Goal: Transaction & Acquisition: Book appointment/travel/reservation

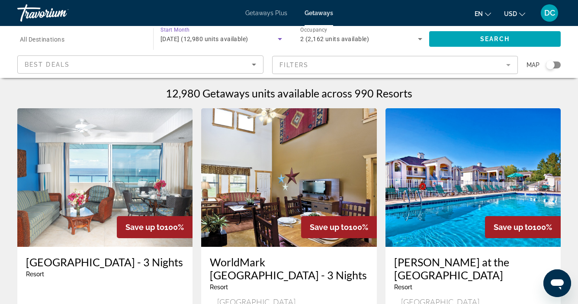
click at [282, 37] on icon "Search widget" at bounding box center [280, 39] width 10 height 10
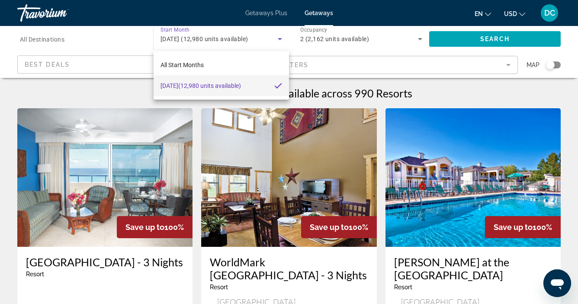
click at [280, 37] on div at bounding box center [289, 152] width 578 height 304
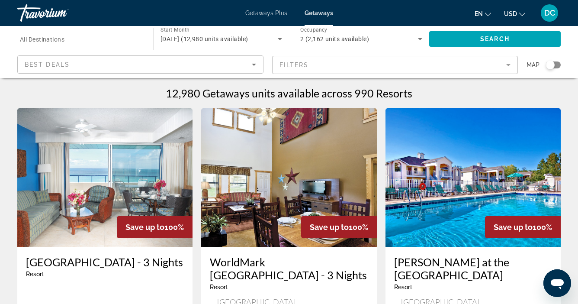
click at [248, 37] on span "September 2025 (12,980 units available)" at bounding box center [204, 38] width 88 height 7
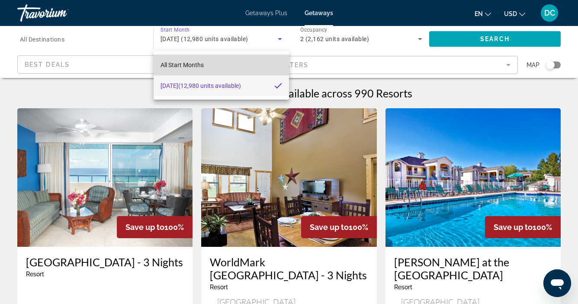
click at [194, 64] on span "All Start Months" at bounding box center [181, 64] width 43 height 7
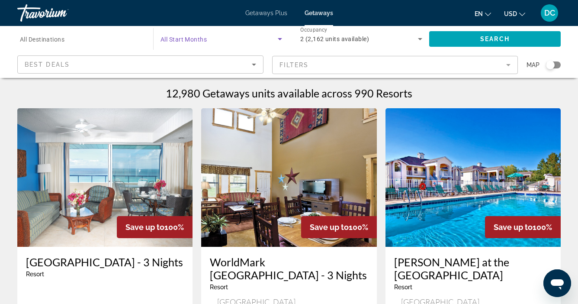
click at [280, 40] on icon "Search widget" at bounding box center [280, 39] width 4 height 2
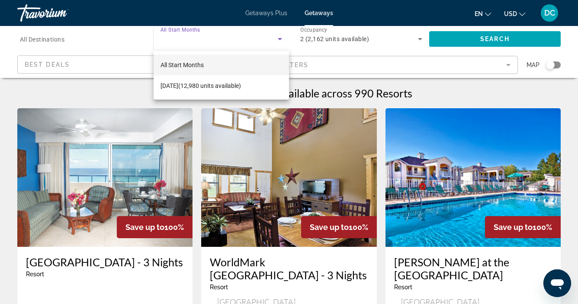
click at [308, 37] on div at bounding box center [289, 152] width 578 height 304
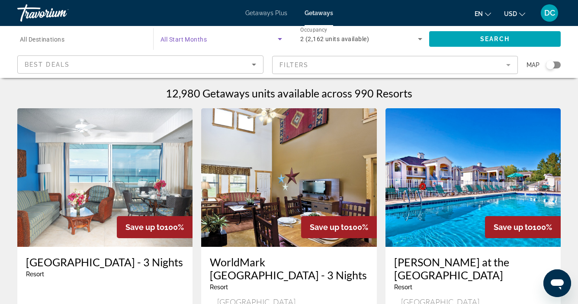
click at [189, 43] on span "Search widget" at bounding box center [218, 39] width 117 height 10
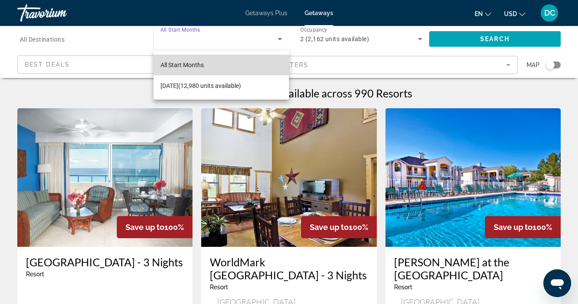
click at [185, 65] on span "All Start Months" at bounding box center [181, 64] width 43 height 7
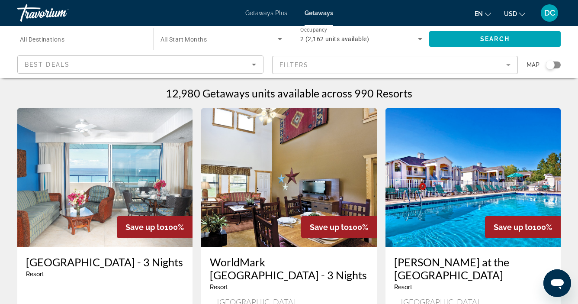
click at [302, 65] on mat-form-field "Filters" at bounding box center [395, 65] width 246 height 18
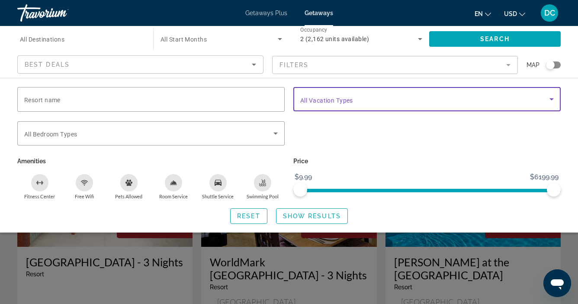
click at [331, 103] on div "Vacation Types All Vacation Types" at bounding box center [426, 99] width 253 height 24
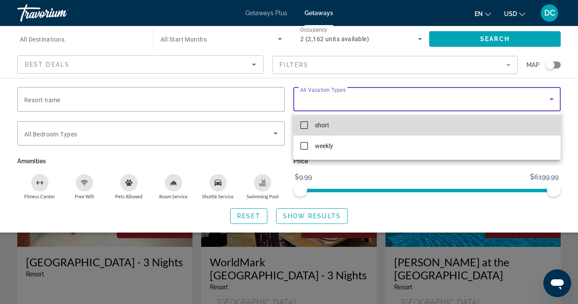
click at [303, 125] on mat-pseudo-checkbox at bounding box center [304, 125] width 8 height 8
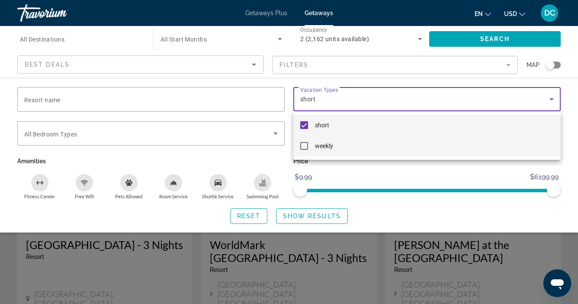
scroll to position [38, 0]
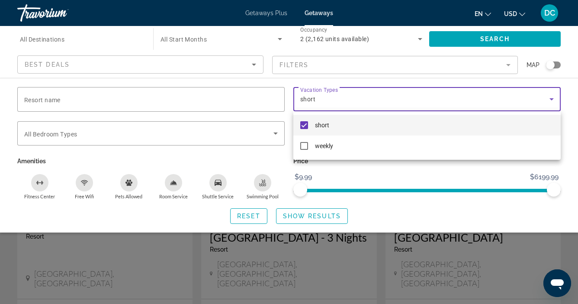
click at [457, 47] on div at bounding box center [289, 152] width 578 height 304
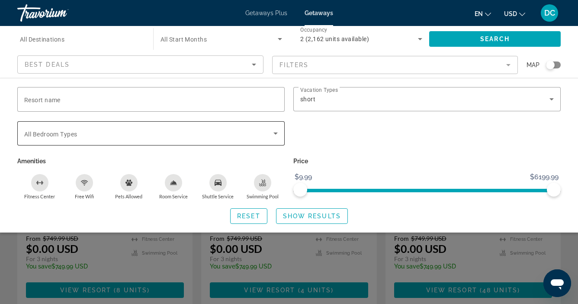
scroll to position [114, 0]
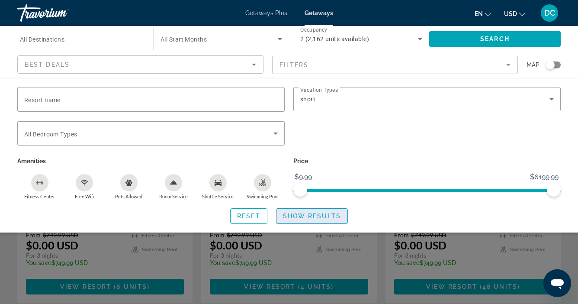
click at [294, 216] on span "Show Results" at bounding box center [312, 215] width 58 height 7
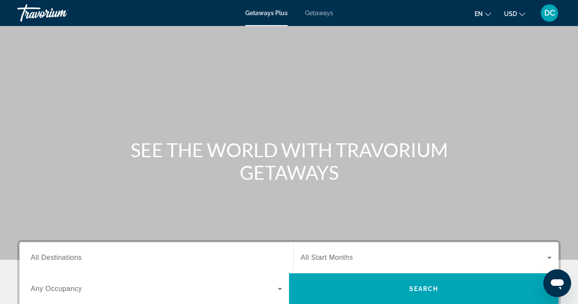
click at [310, 15] on span "Getaways" at bounding box center [319, 13] width 28 height 7
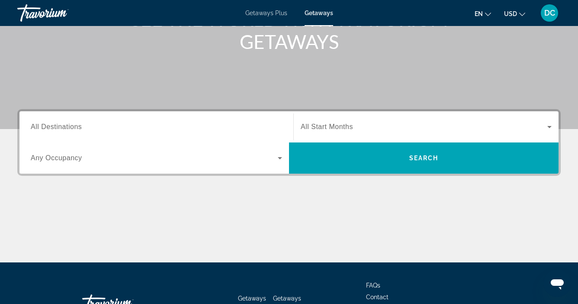
scroll to position [132, 0]
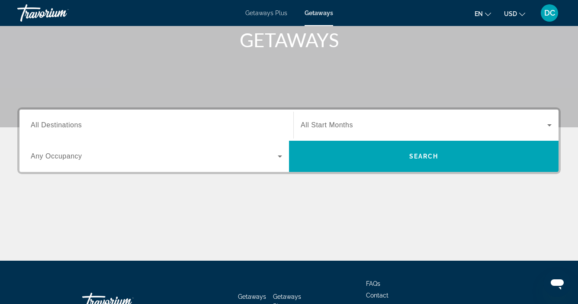
click at [127, 126] on input "Destination All Destinations" at bounding box center [156, 125] width 251 height 10
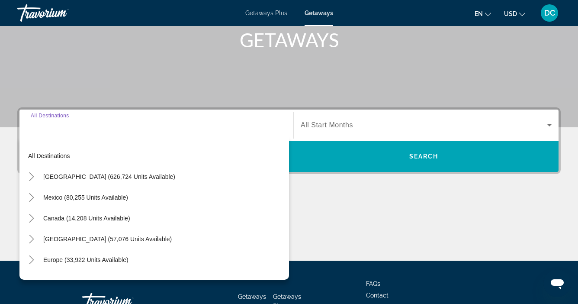
scroll to position [195, 0]
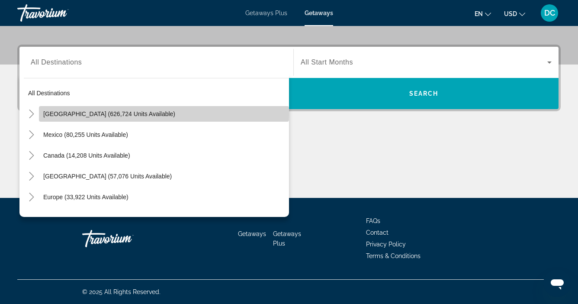
click at [130, 114] on span "[GEOGRAPHIC_DATA] (626,724 units available)" at bounding box center [109, 113] width 132 height 7
type input "**********"
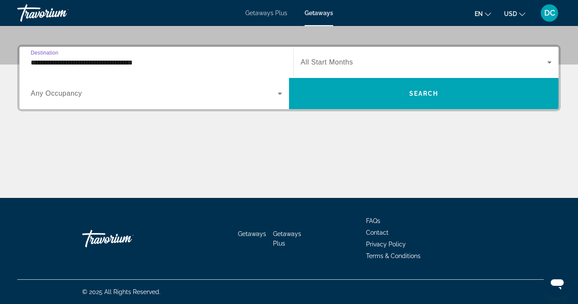
click at [254, 95] on span "Search widget" at bounding box center [154, 93] width 247 height 10
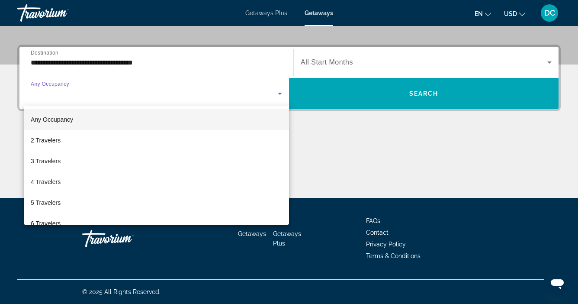
click at [254, 95] on div at bounding box center [289, 152] width 578 height 304
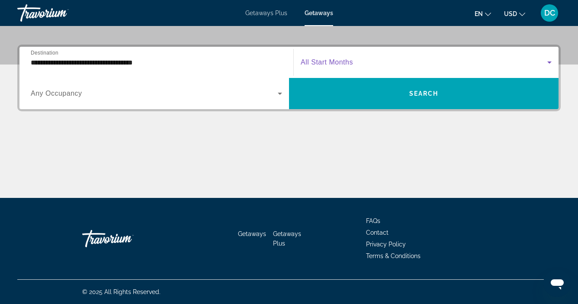
click at [355, 62] on span "Search widget" at bounding box center [424, 62] width 247 height 10
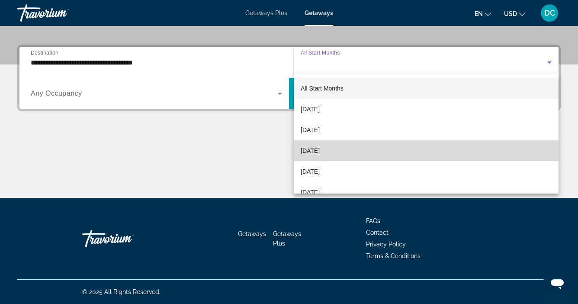
click at [320, 149] on span "[DATE]" at bounding box center [310, 150] width 19 height 10
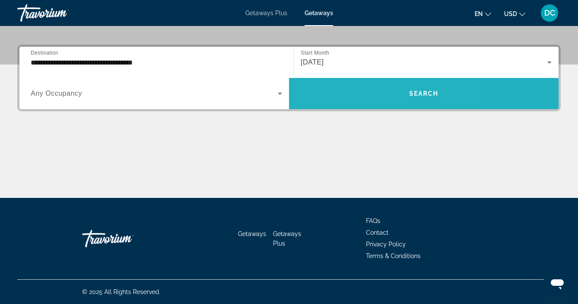
click at [356, 92] on span "Search widget" at bounding box center [423, 93] width 269 height 21
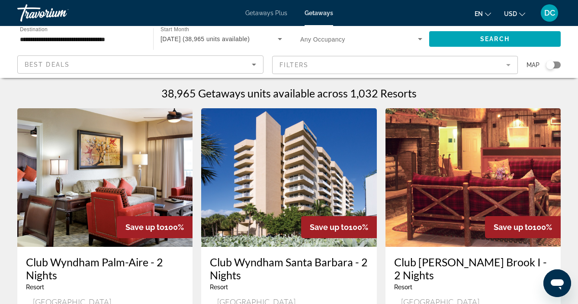
click at [327, 65] on mat-form-field "Filters" at bounding box center [395, 65] width 246 height 18
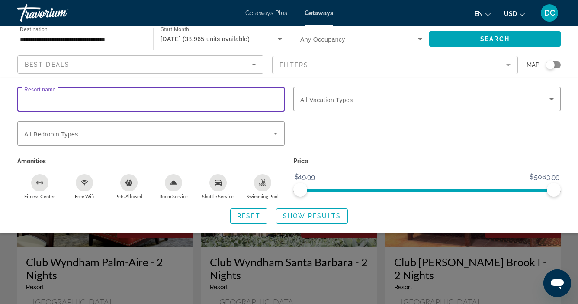
click at [72, 103] on input "Resort name" at bounding box center [150, 99] width 253 height 10
type input "*"
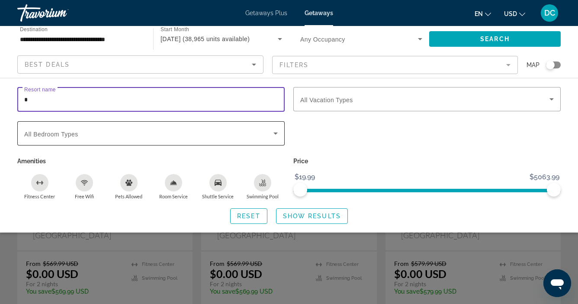
scroll to position [87, 0]
click at [58, 94] on input "*" at bounding box center [150, 99] width 253 height 10
click at [81, 42] on input "**********" at bounding box center [81, 39] width 122 height 10
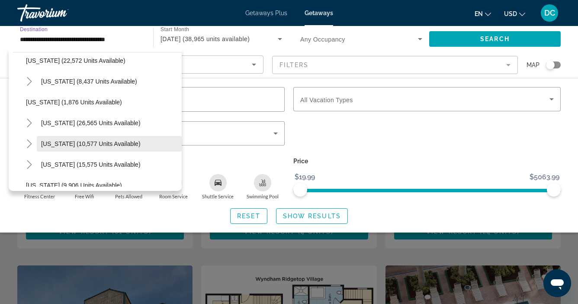
scroll to position [691, 0]
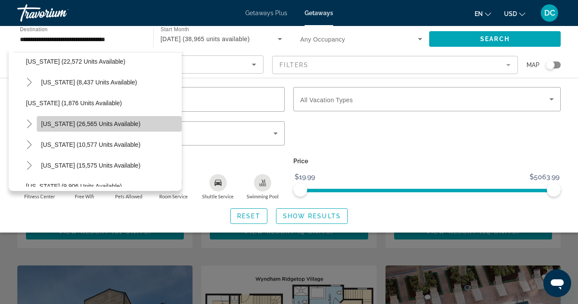
click at [85, 124] on span "[US_STATE] (26,565 units available)" at bounding box center [90, 123] width 99 height 7
type input "**********"
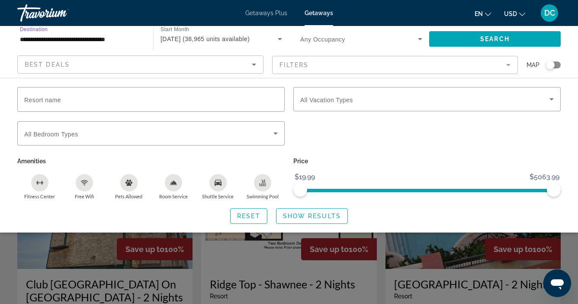
scroll to position [312, 0]
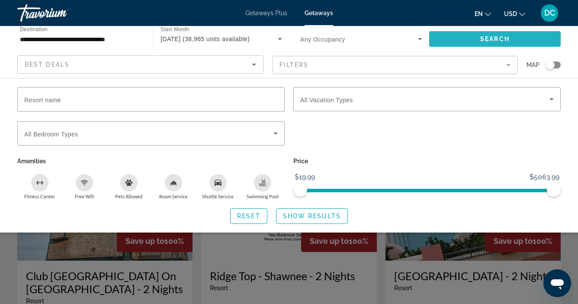
click at [447, 33] on span "Search widget" at bounding box center [494, 39] width 131 height 21
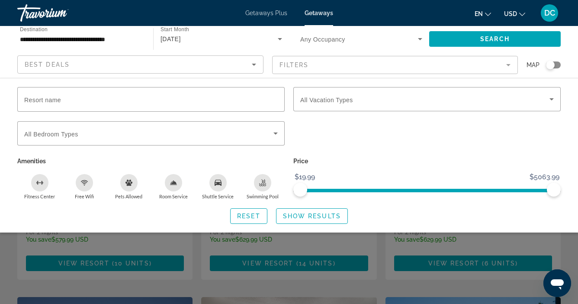
scroll to position [140, 0]
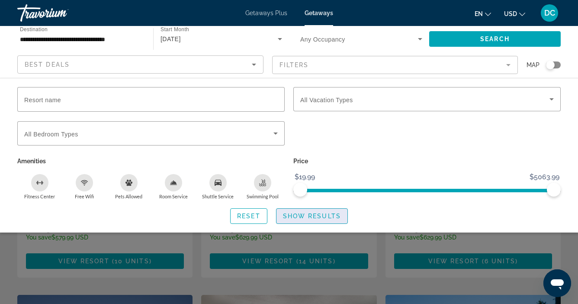
click at [324, 216] on span "Show Results" at bounding box center [312, 215] width 58 height 7
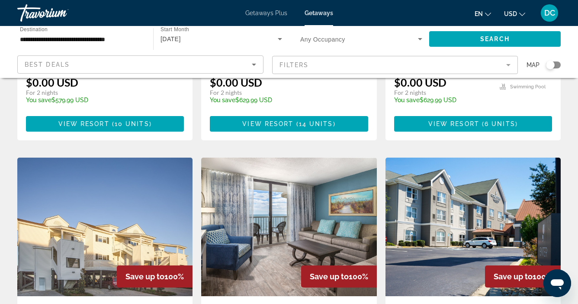
scroll to position [279, 0]
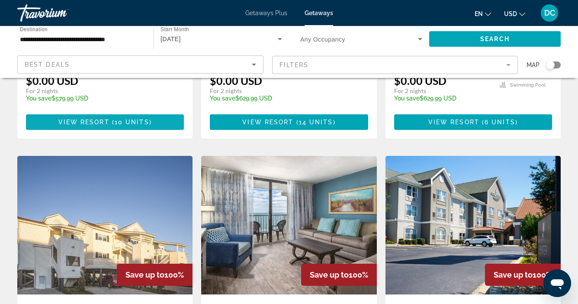
click at [133, 119] on span "10 units" at bounding box center [132, 122] width 35 height 7
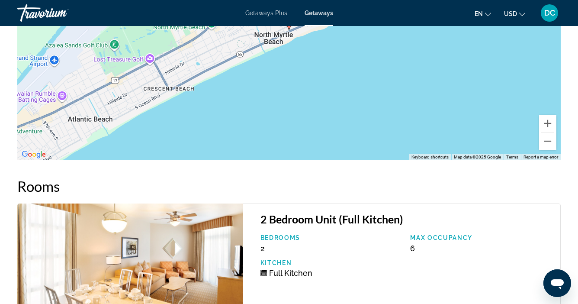
scroll to position [1528, 0]
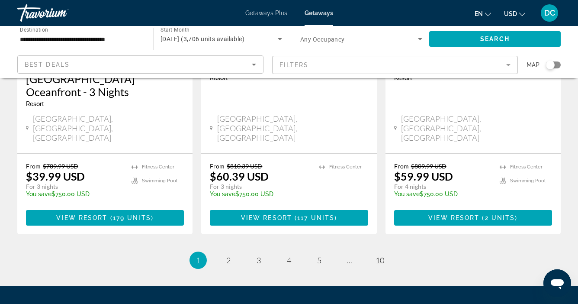
scroll to position [1187, 0]
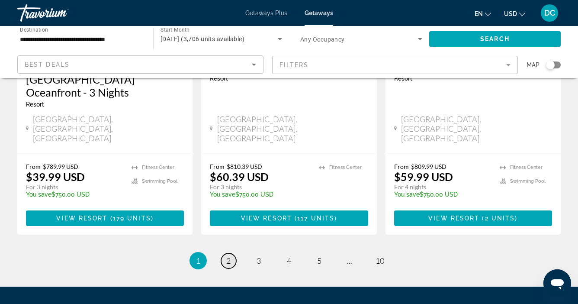
click at [229, 256] on span "2" at bounding box center [228, 261] width 4 height 10
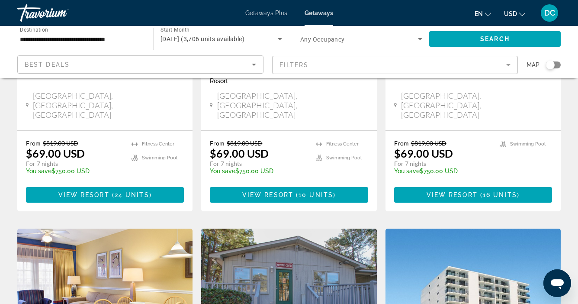
scroll to position [545, 0]
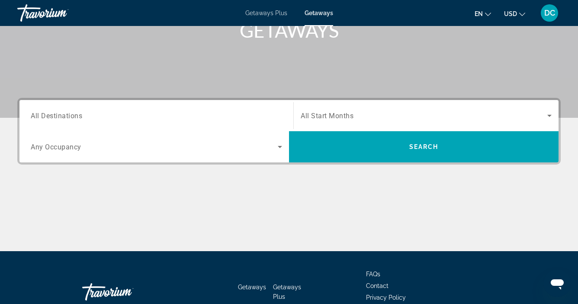
scroll to position [145, 0]
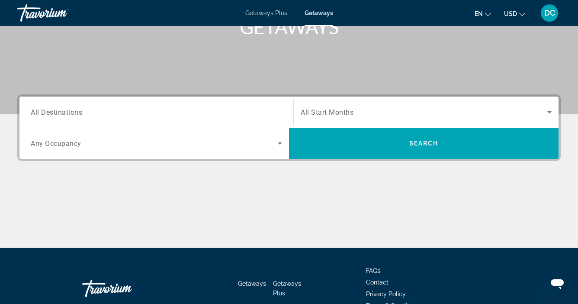
click at [148, 147] on span "Search widget" at bounding box center [154, 143] width 247 height 10
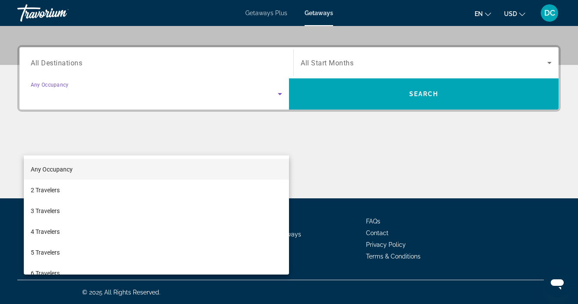
scroll to position [195, 0]
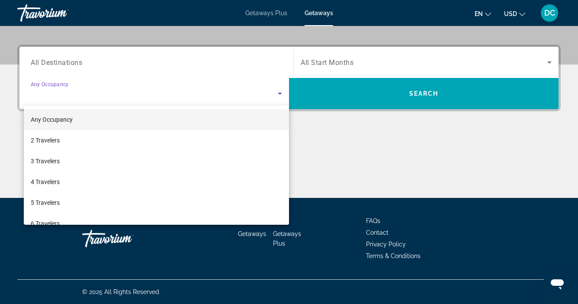
click at [92, 71] on div at bounding box center [289, 152] width 578 height 304
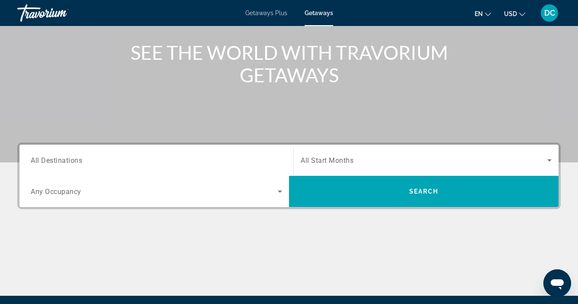
scroll to position [103, 0]
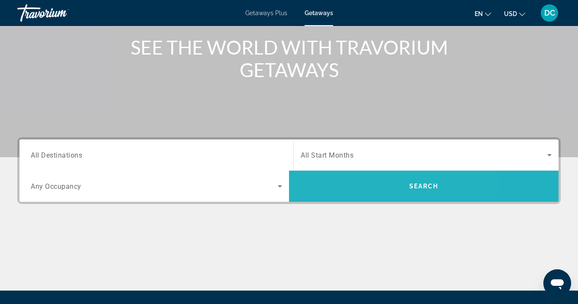
click at [309, 181] on span "Search widget" at bounding box center [423, 186] width 269 height 21
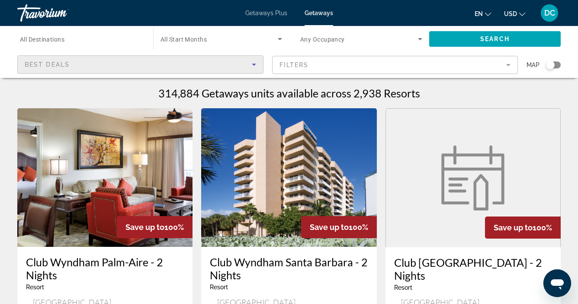
click at [103, 64] on div "Best Deals" at bounding box center [138, 64] width 227 height 10
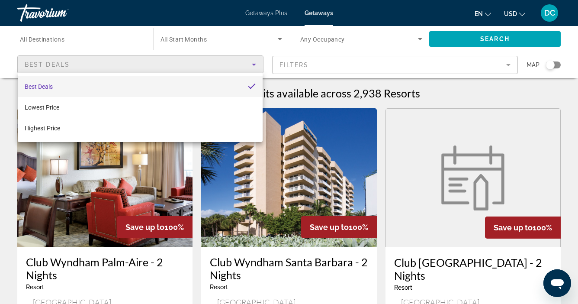
click at [103, 64] on div at bounding box center [289, 152] width 578 height 304
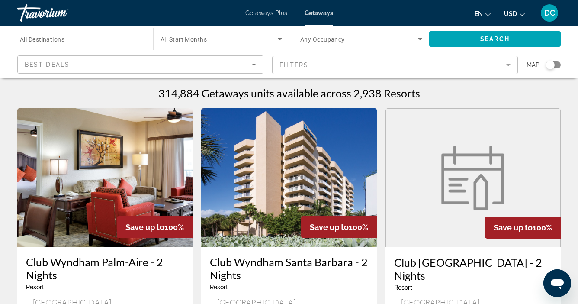
click at [170, 41] on span "All Start Months" at bounding box center [183, 39] width 46 height 7
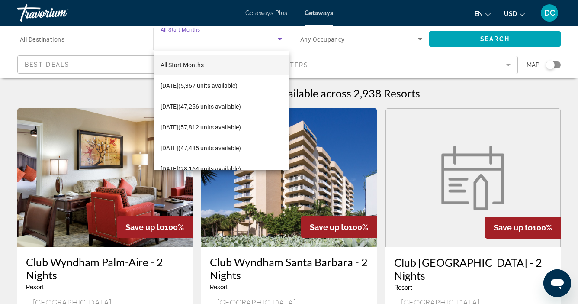
click at [170, 41] on div at bounding box center [289, 152] width 578 height 304
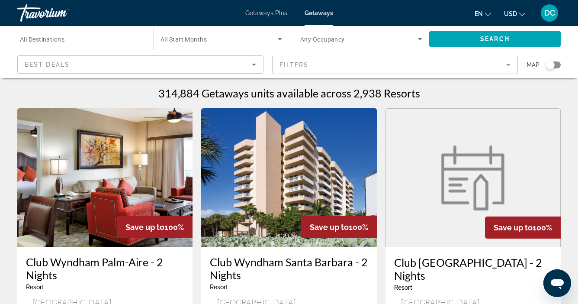
click at [311, 40] on span "Any Occupancy" at bounding box center [322, 39] width 45 height 7
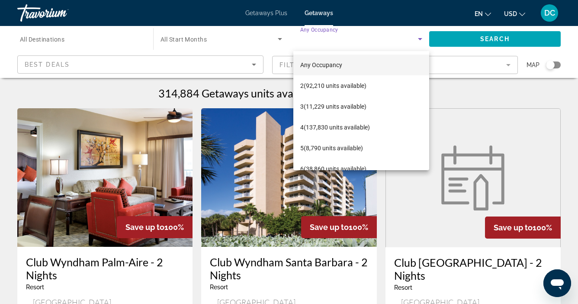
click at [311, 40] on div at bounding box center [289, 152] width 578 height 304
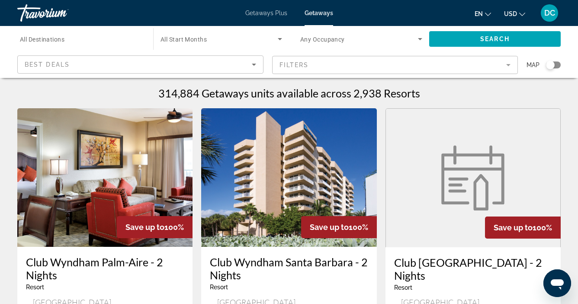
click at [56, 41] on span "All Destinations" at bounding box center [42, 39] width 45 height 7
click at [56, 41] on input "Destination All Destinations" at bounding box center [81, 39] width 122 height 10
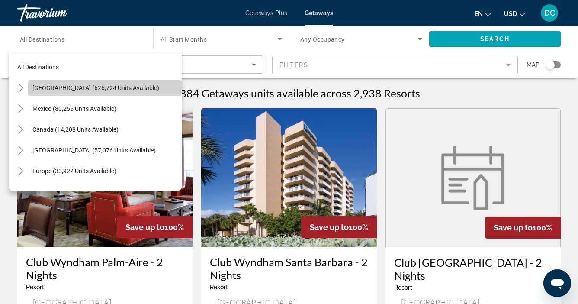
click at [67, 87] on span "[GEOGRAPHIC_DATA] (626,724 units available)" at bounding box center [95, 87] width 127 height 7
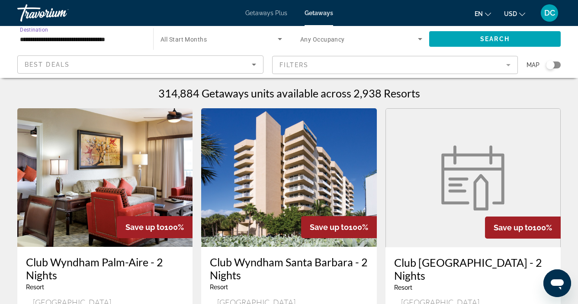
click at [88, 37] on input "**********" at bounding box center [81, 39] width 122 height 10
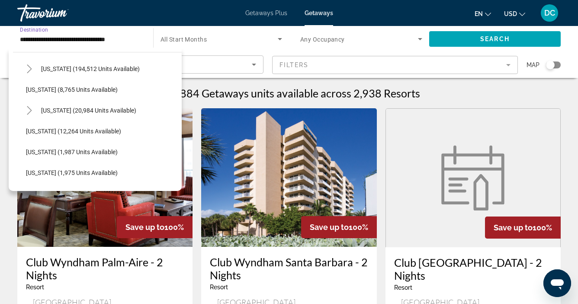
scroll to position [165, 0]
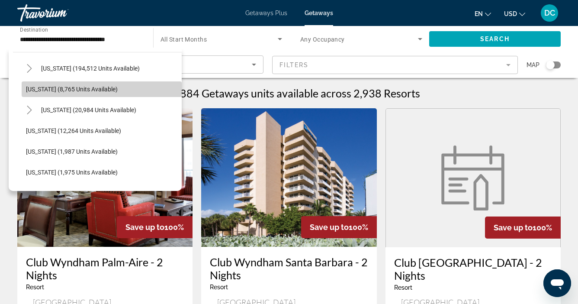
click at [72, 89] on span "[US_STATE] (8,765 units available)" at bounding box center [72, 89] width 92 height 7
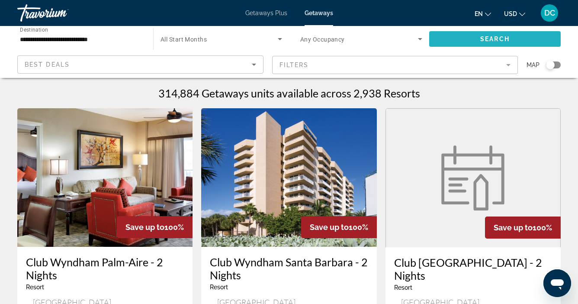
click at [463, 38] on span "Search widget" at bounding box center [494, 39] width 131 height 21
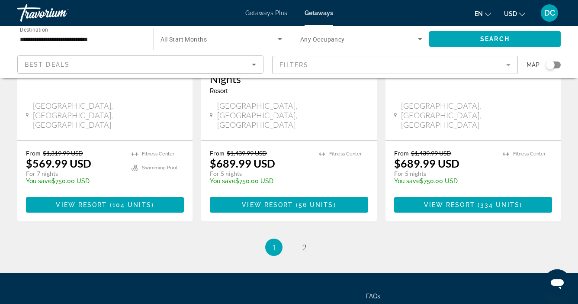
scroll to position [1200, 0]
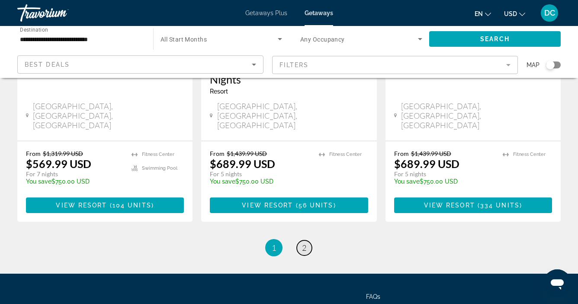
click at [307, 240] on link "page 2" at bounding box center [304, 247] width 15 height 15
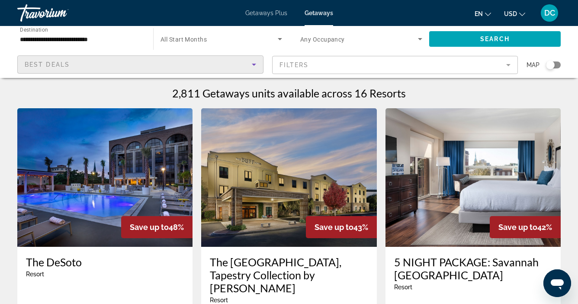
click at [106, 60] on div "Best Deals" at bounding box center [138, 64] width 227 height 10
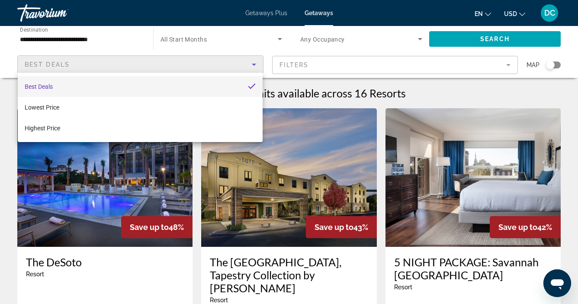
click at [96, 55] on div at bounding box center [289, 152] width 578 height 304
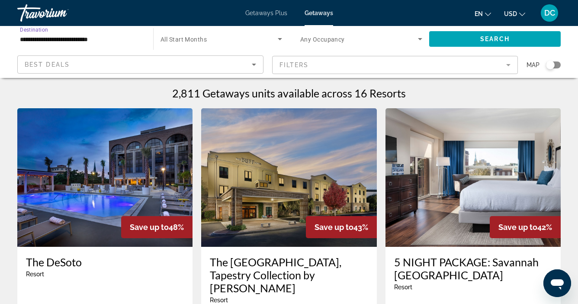
click at [87, 37] on input "**********" at bounding box center [81, 39] width 122 height 10
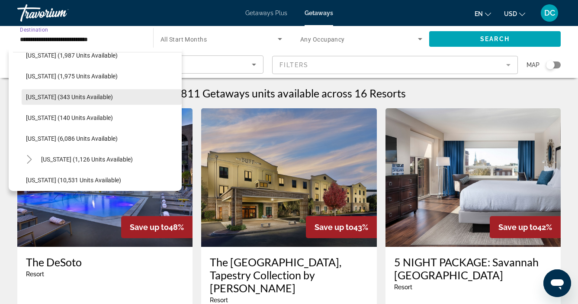
scroll to position [250, 0]
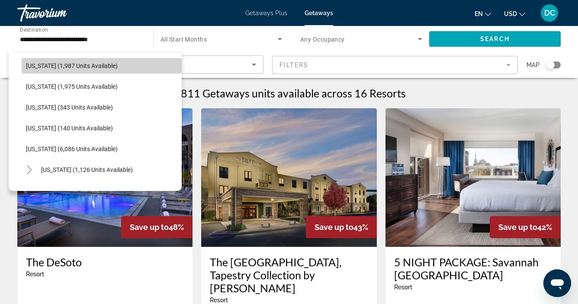
click at [87, 67] on span "[US_STATE] (1,987 units available)" at bounding box center [72, 65] width 92 height 7
type input "**********"
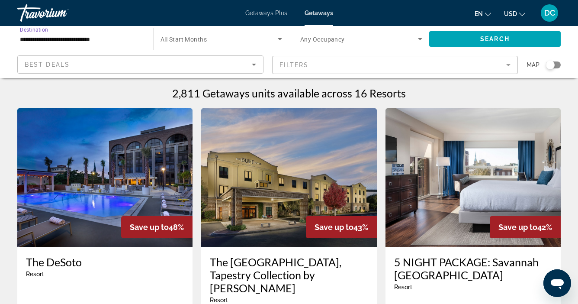
scroll to position [0, 0]
click at [452, 40] on span "Search widget" at bounding box center [494, 39] width 131 height 21
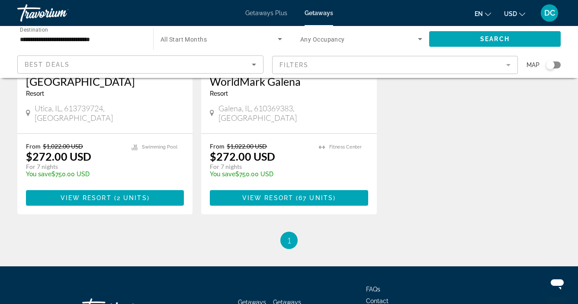
scroll to position [187, 0]
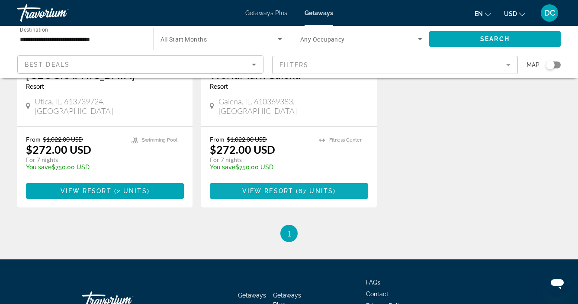
click at [285, 187] on span "View Resort" at bounding box center [267, 190] width 51 height 7
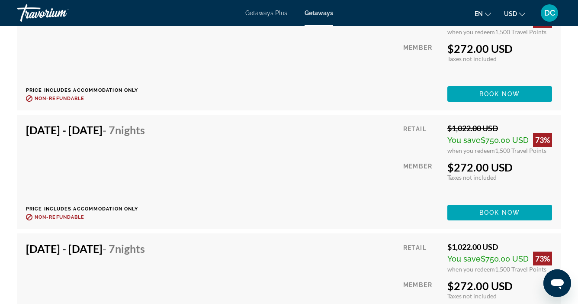
scroll to position [1146, 0]
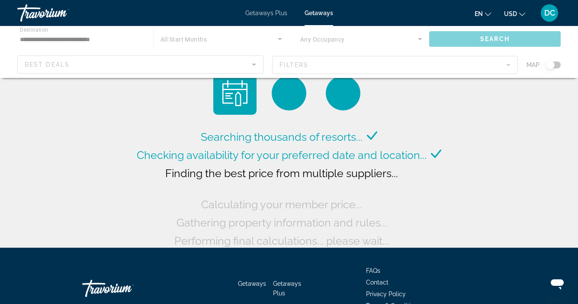
click at [116, 12] on div "Getaways Plus Getaways en English Español Français Italiano Português русский U…" at bounding box center [289, 13] width 578 height 22
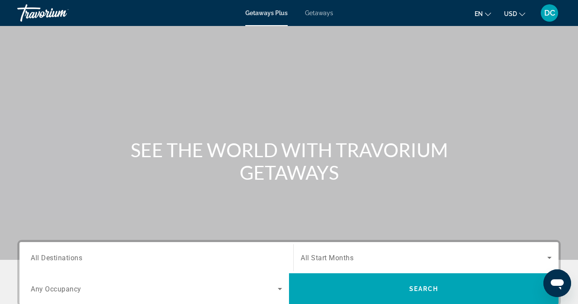
click at [321, 15] on span "Getaways" at bounding box center [319, 13] width 28 height 7
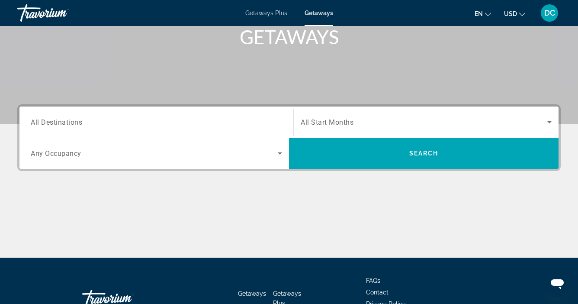
scroll to position [143, 0]
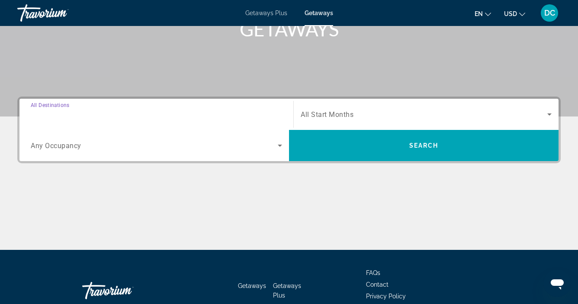
click at [204, 117] on input "Destination All Destinations" at bounding box center [156, 114] width 251 height 10
